Goal: Task Accomplishment & Management: Use online tool/utility

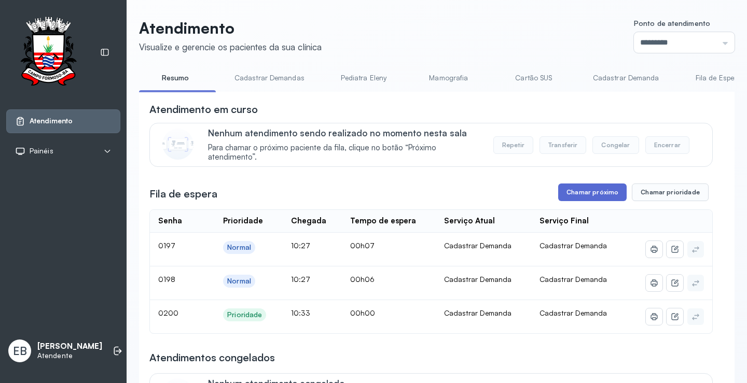
click at [608, 195] on button "Chamar próximo" at bounding box center [592, 193] width 68 height 18
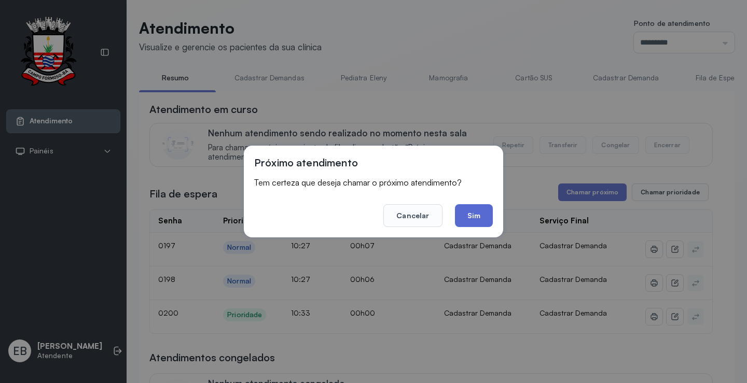
click at [478, 223] on button "Sim" at bounding box center [474, 215] width 38 height 23
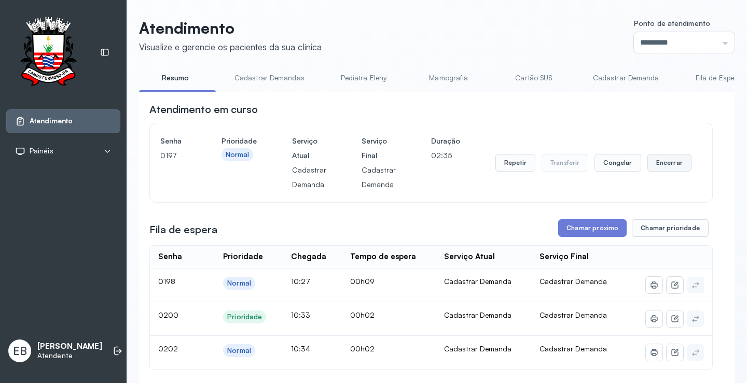
click at [656, 166] on button "Encerrar" at bounding box center [669, 163] width 44 height 18
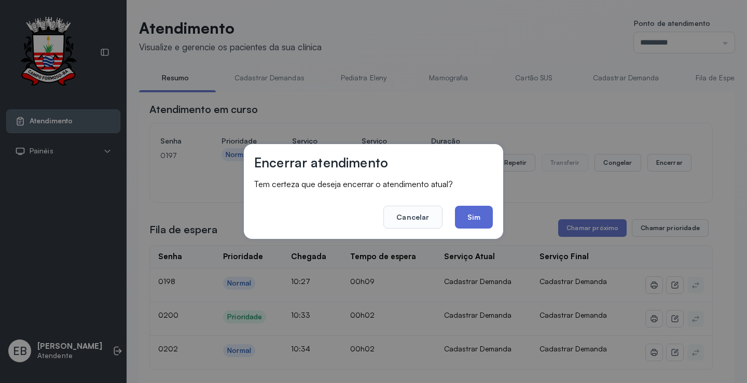
click at [488, 219] on button "Sim" at bounding box center [474, 217] width 38 height 23
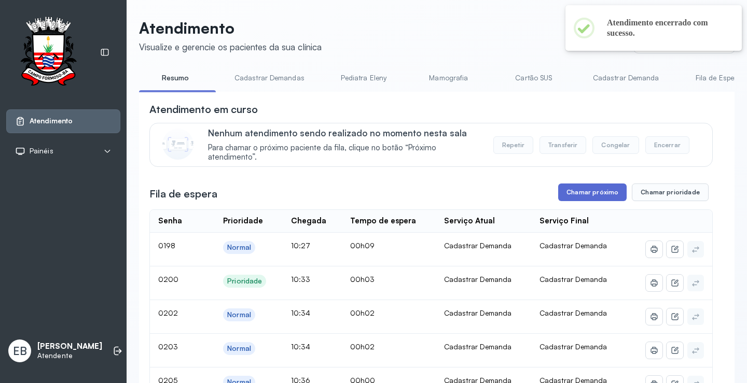
click at [603, 192] on button "Chamar próximo" at bounding box center [592, 193] width 68 height 18
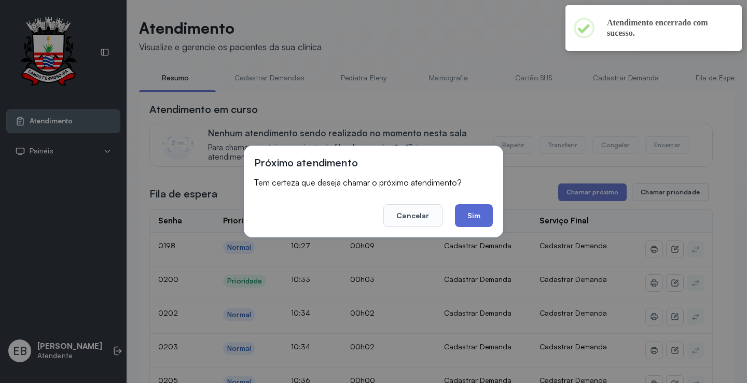
click at [481, 214] on button "Sim" at bounding box center [474, 215] width 38 height 23
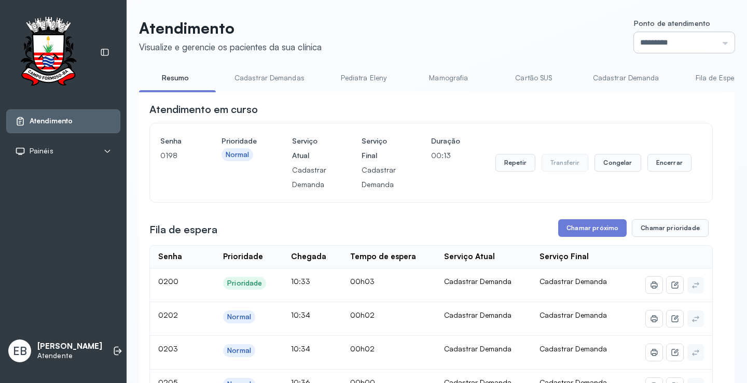
click at [713, 40] on input "*********" at bounding box center [684, 42] width 101 height 21
type input "*********"
click at [662, 165] on button "Encerrar" at bounding box center [669, 163] width 44 height 18
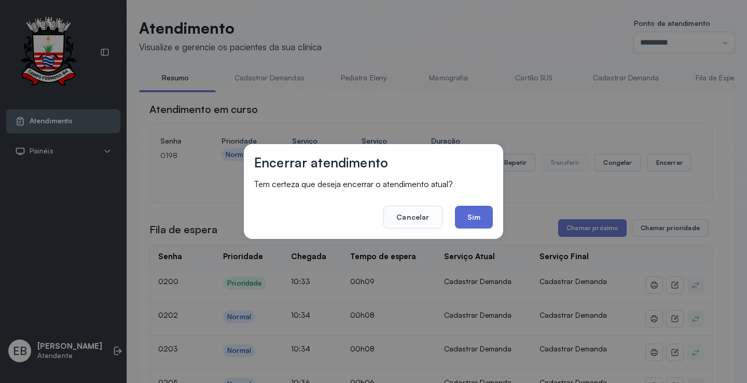
click at [481, 228] on button "Sim" at bounding box center [474, 217] width 38 height 23
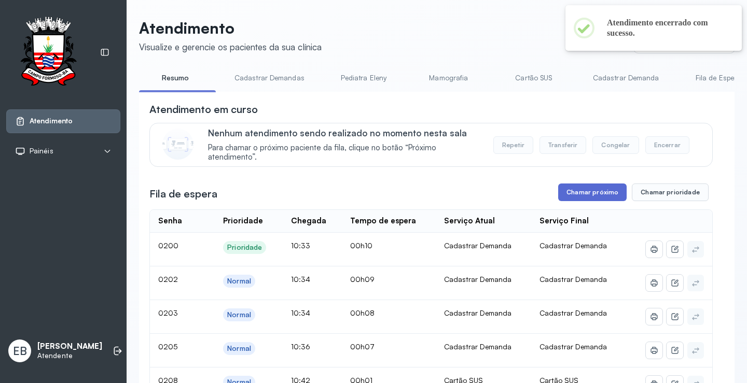
click at [580, 191] on button "Chamar próximo" at bounding box center [592, 193] width 68 height 18
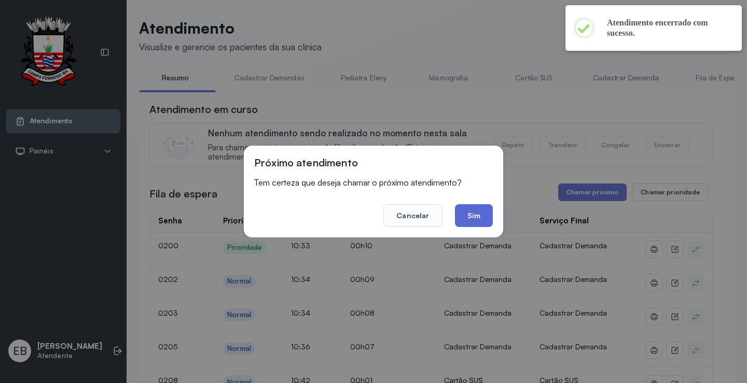
click at [471, 207] on button "Sim" at bounding box center [474, 215] width 38 height 23
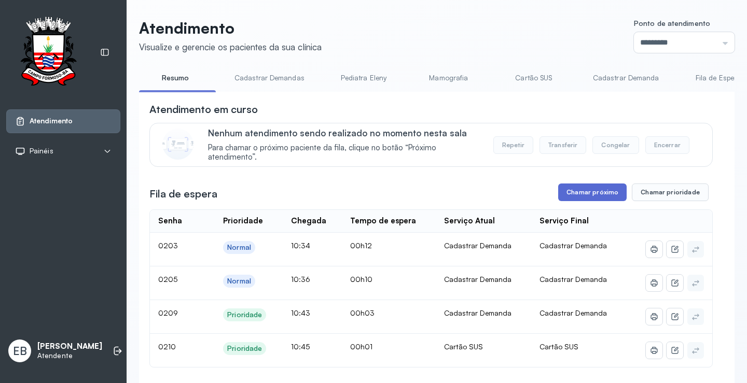
click at [567, 201] on button "Chamar próximo" at bounding box center [592, 193] width 68 height 18
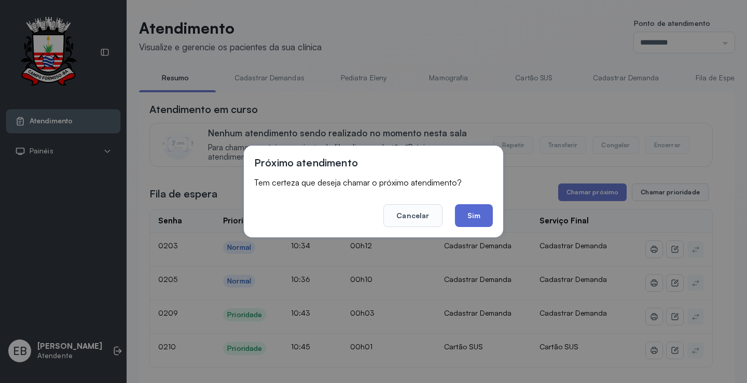
click at [473, 222] on button "Sim" at bounding box center [474, 215] width 38 height 23
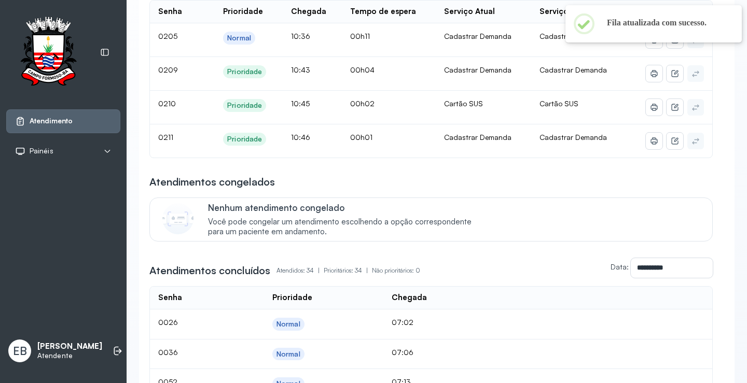
scroll to position [156, 0]
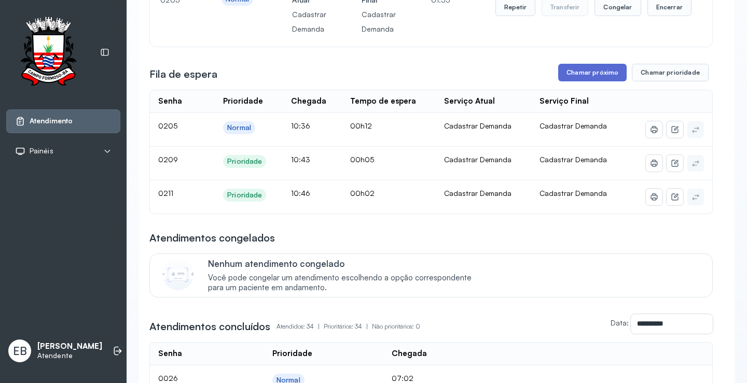
click at [587, 77] on button "Chamar próximo" at bounding box center [592, 73] width 68 height 18
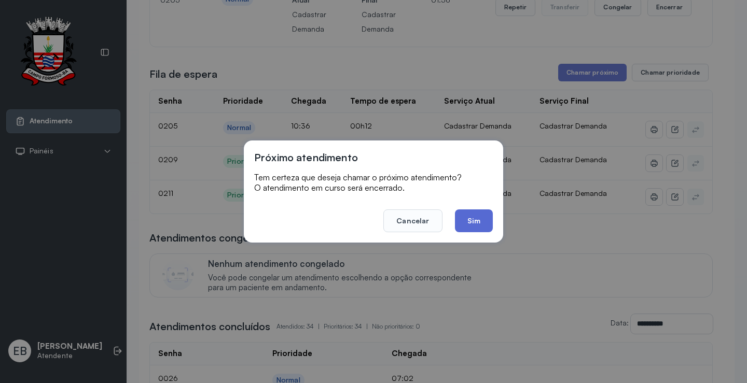
click at [474, 216] on button "Sim" at bounding box center [474, 221] width 38 height 23
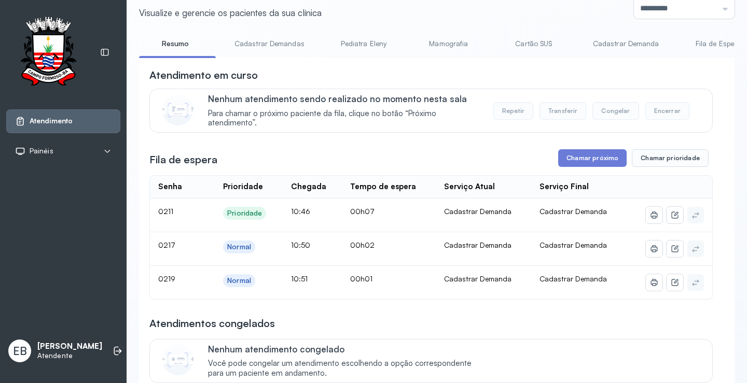
scroll to position [0, 0]
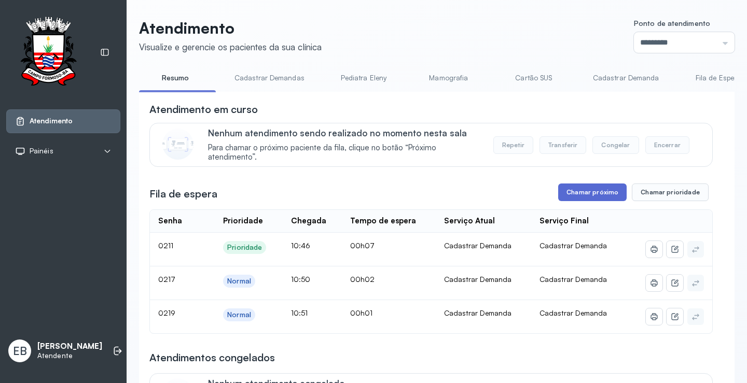
click at [574, 193] on button "Chamar próximo" at bounding box center [592, 193] width 68 height 18
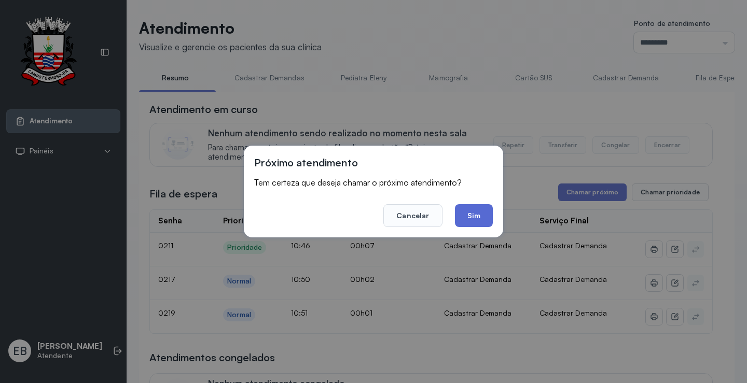
click at [471, 212] on button "Sim" at bounding box center [474, 215] width 38 height 23
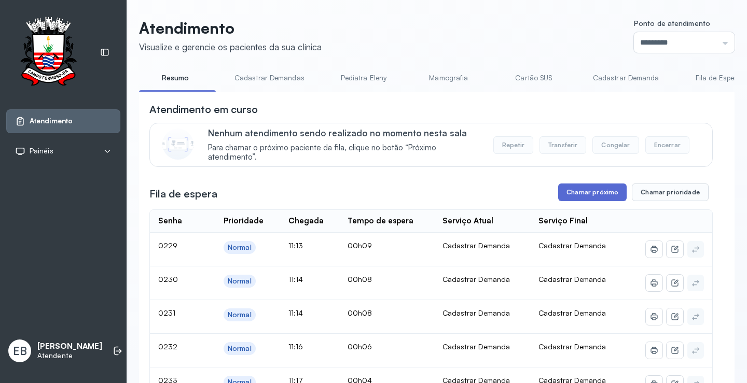
click at [592, 190] on button "Chamar próximo" at bounding box center [592, 193] width 68 height 18
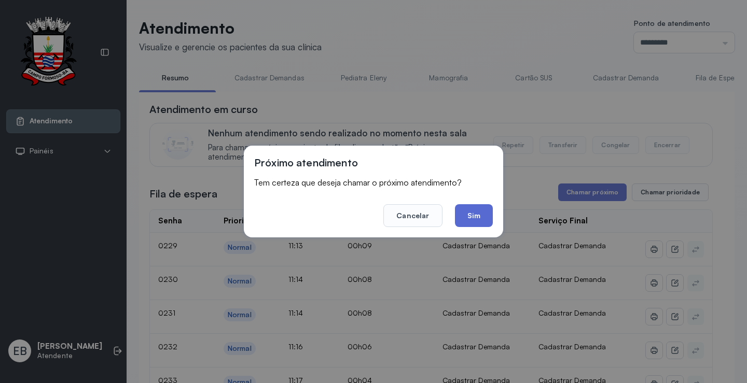
click at [473, 213] on button "Sim" at bounding box center [474, 215] width 38 height 23
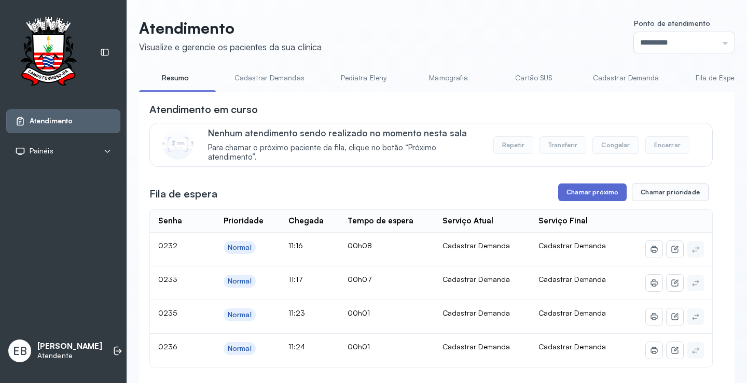
click at [592, 191] on button "Chamar próximo" at bounding box center [592, 193] width 68 height 18
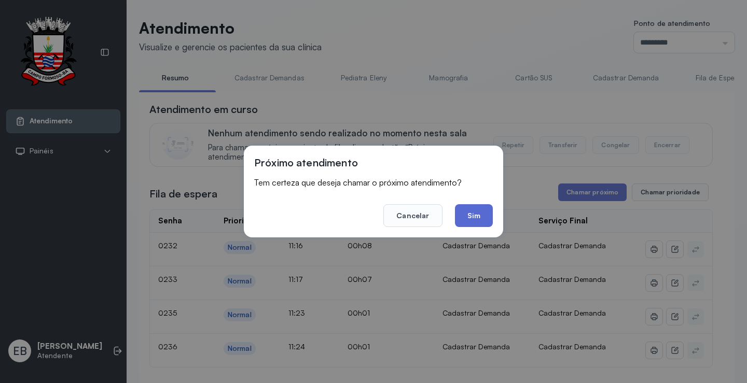
click at [481, 217] on button "Sim" at bounding box center [474, 215] width 38 height 23
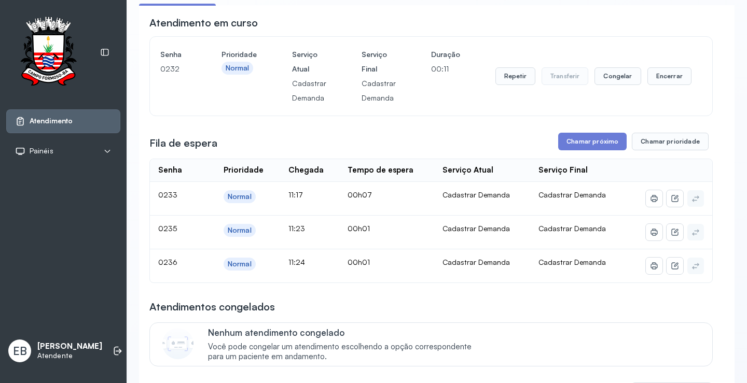
scroll to position [104, 0]
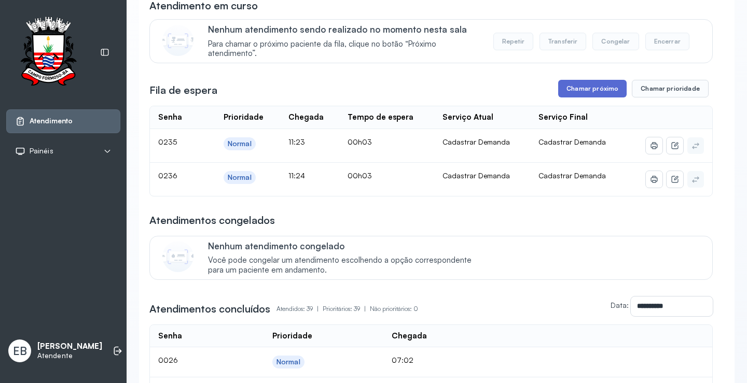
click at [590, 91] on button "Chamar próximo" at bounding box center [592, 89] width 68 height 18
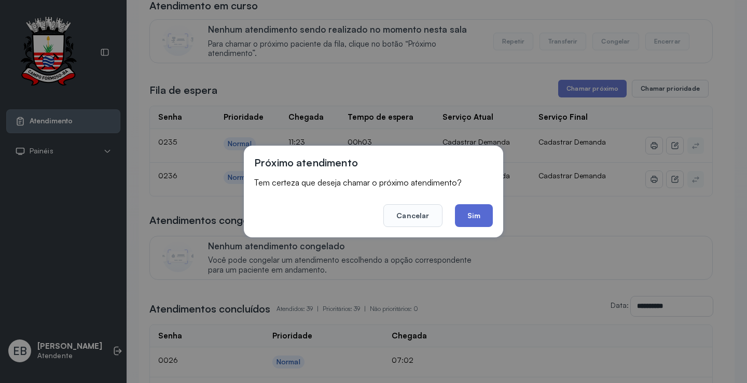
click at [476, 209] on button "Sim" at bounding box center [474, 215] width 38 height 23
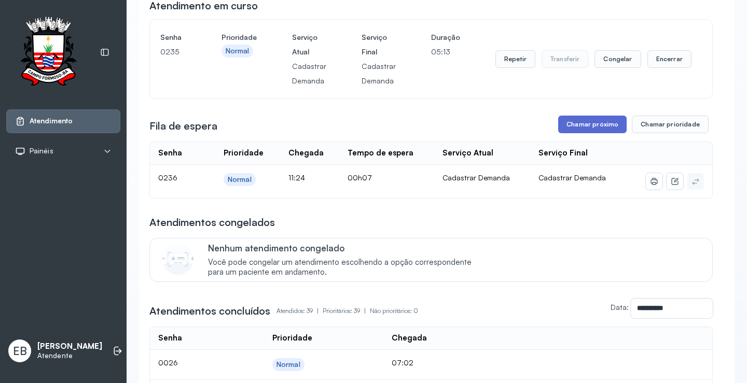
click at [585, 126] on button "Chamar próximo" at bounding box center [592, 125] width 68 height 18
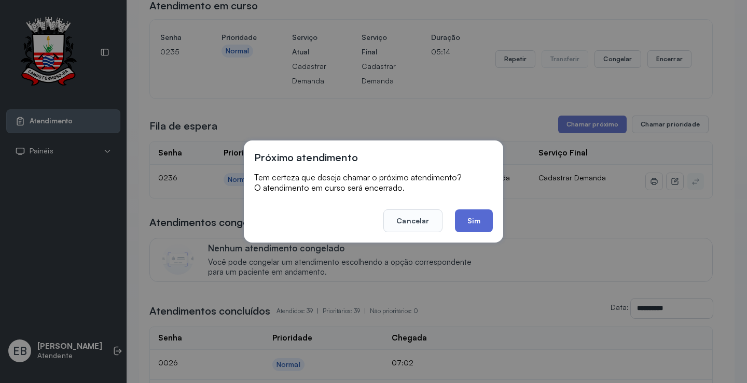
click at [474, 219] on button "Sim" at bounding box center [474, 221] width 38 height 23
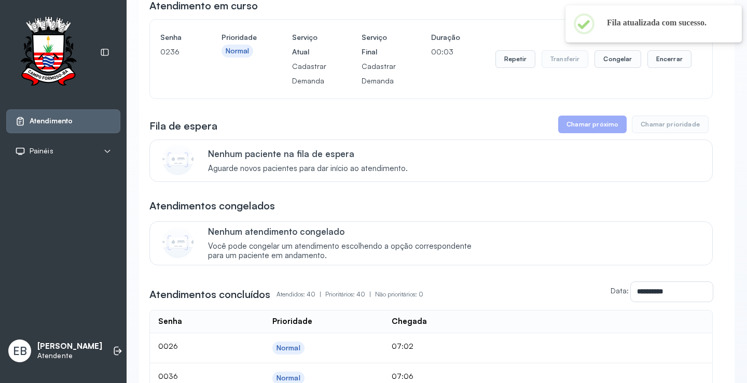
scroll to position [0, 0]
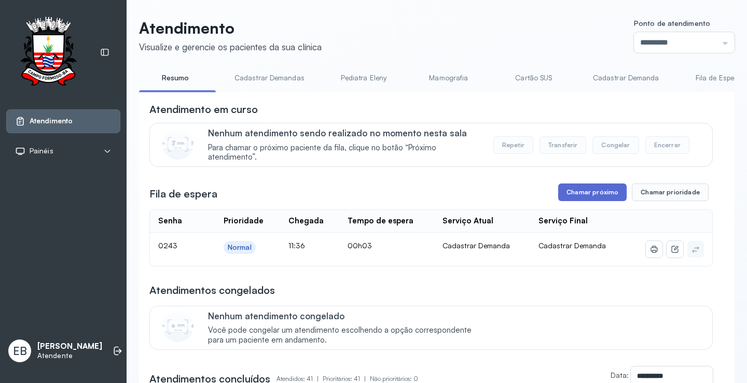
click at [574, 195] on button "Chamar próximo" at bounding box center [592, 193] width 68 height 18
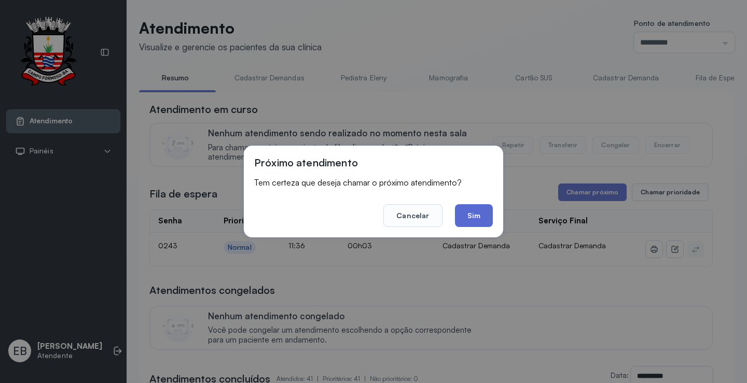
click at [485, 218] on button "Sim" at bounding box center [474, 215] width 38 height 23
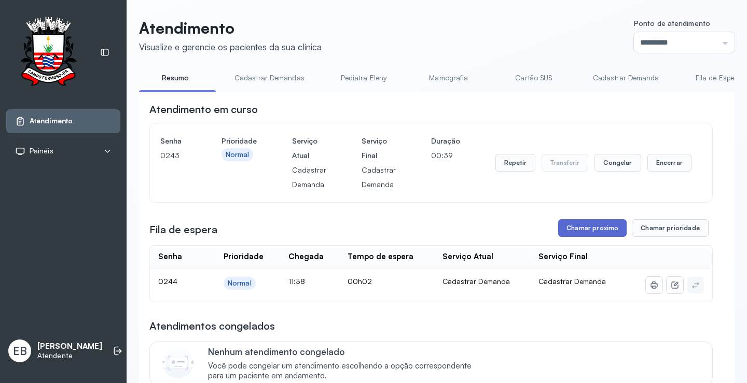
click at [568, 232] on button "Chamar próximo" at bounding box center [592, 228] width 68 height 18
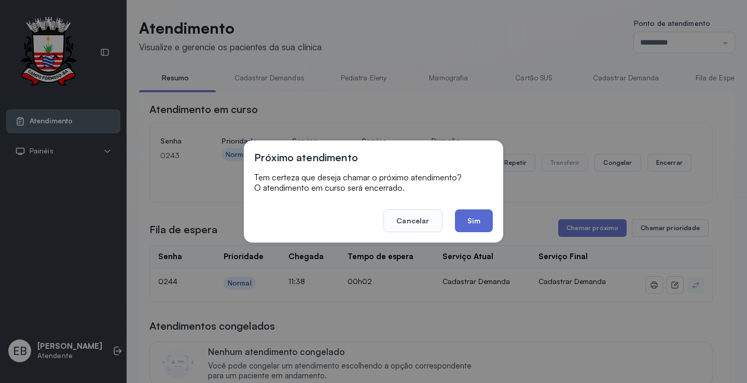
click at [468, 225] on button "Sim" at bounding box center [474, 221] width 38 height 23
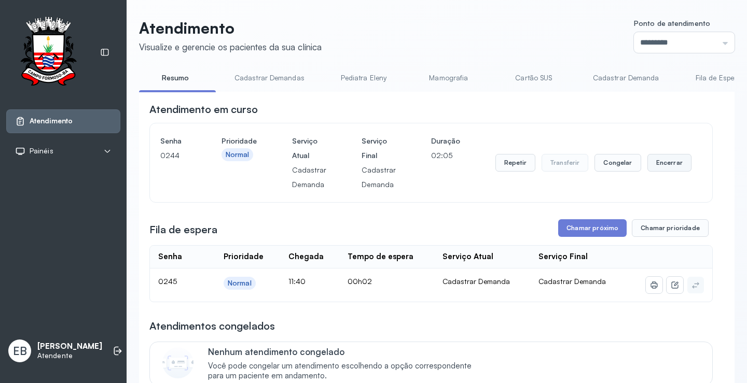
click at [661, 164] on button "Encerrar" at bounding box center [669, 163] width 44 height 18
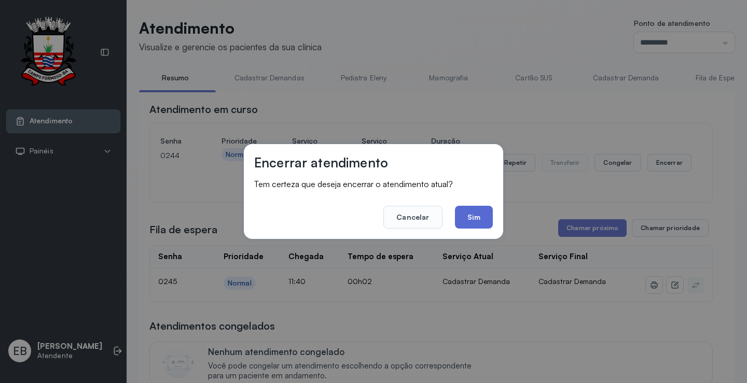
click at [478, 213] on button "Sim" at bounding box center [474, 217] width 38 height 23
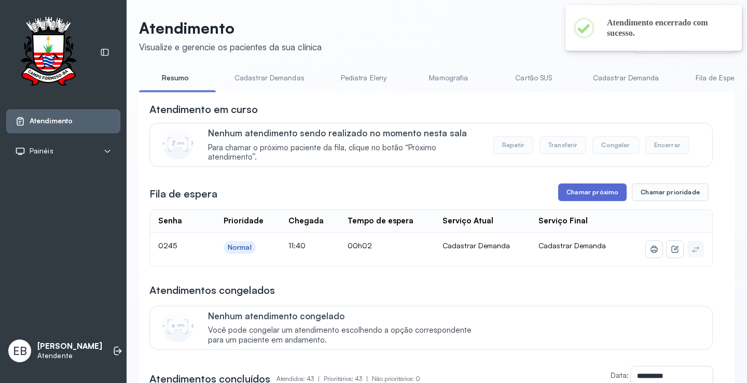
click at [591, 194] on button "Chamar próximo" at bounding box center [592, 193] width 68 height 18
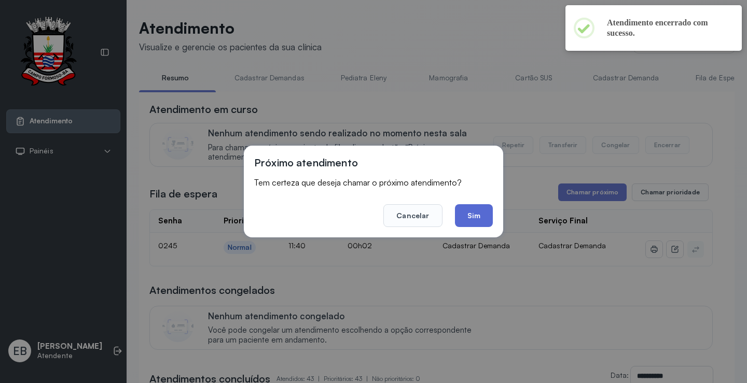
click at [481, 220] on button "Sim" at bounding box center [474, 215] width 38 height 23
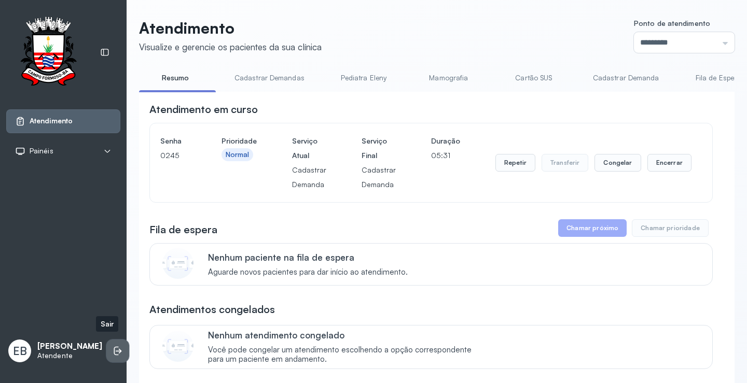
click at [113, 350] on icon at bounding box center [118, 351] width 10 height 10
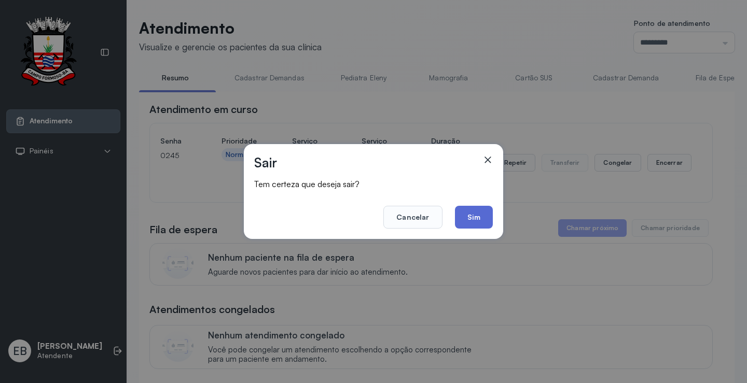
click at [458, 223] on button "Sim" at bounding box center [474, 217] width 38 height 23
